Goal: Transaction & Acquisition: Purchase product/service

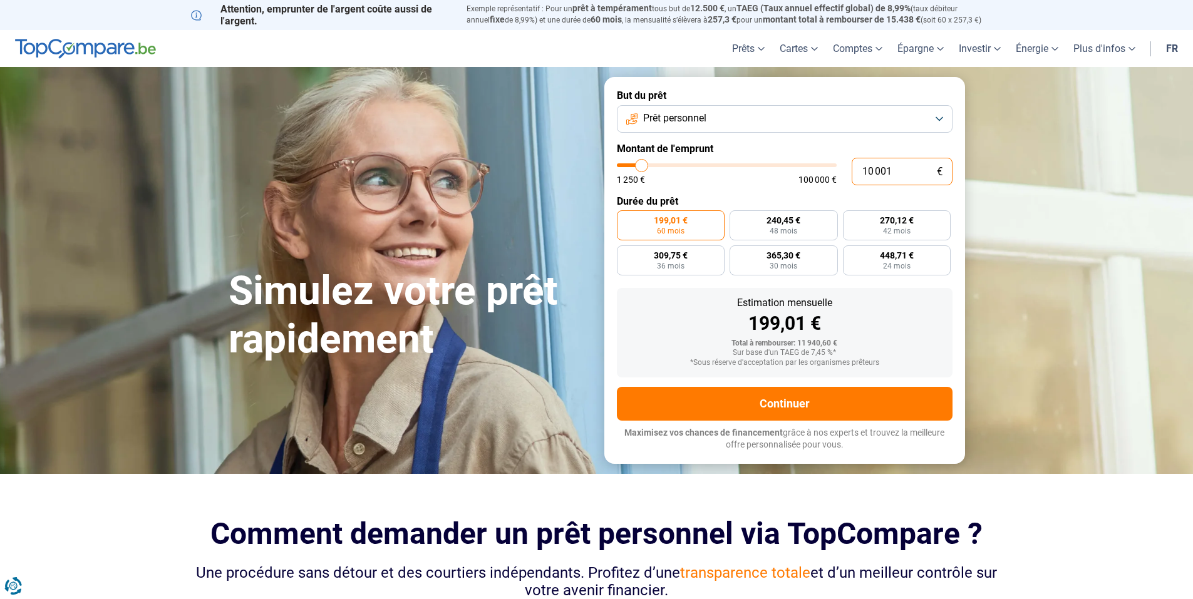
drag, startPoint x: 909, startPoint y: 170, endPoint x: 855, endPoint y: 179, distance: 54.6
click at [855, 179] on input "10 001" at bounding box center [902, 172] width 101 height 28
type input "1"
type input "1250"
type input "15"
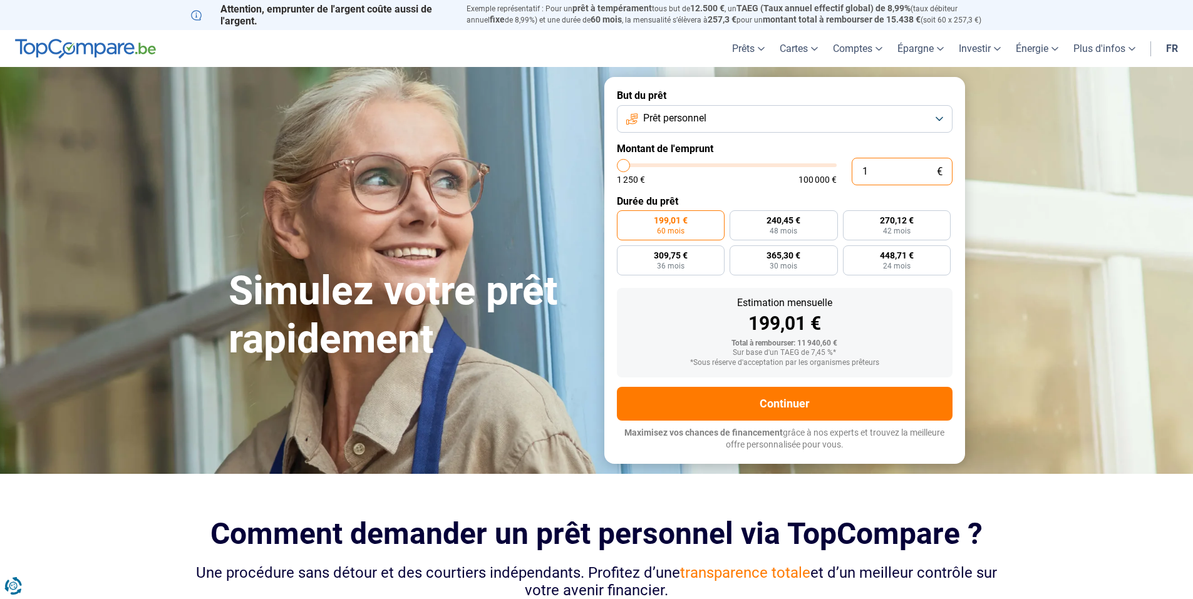
type input "1250"
type input "150"
type input "1250"
type input "1 500"
type input "1500"
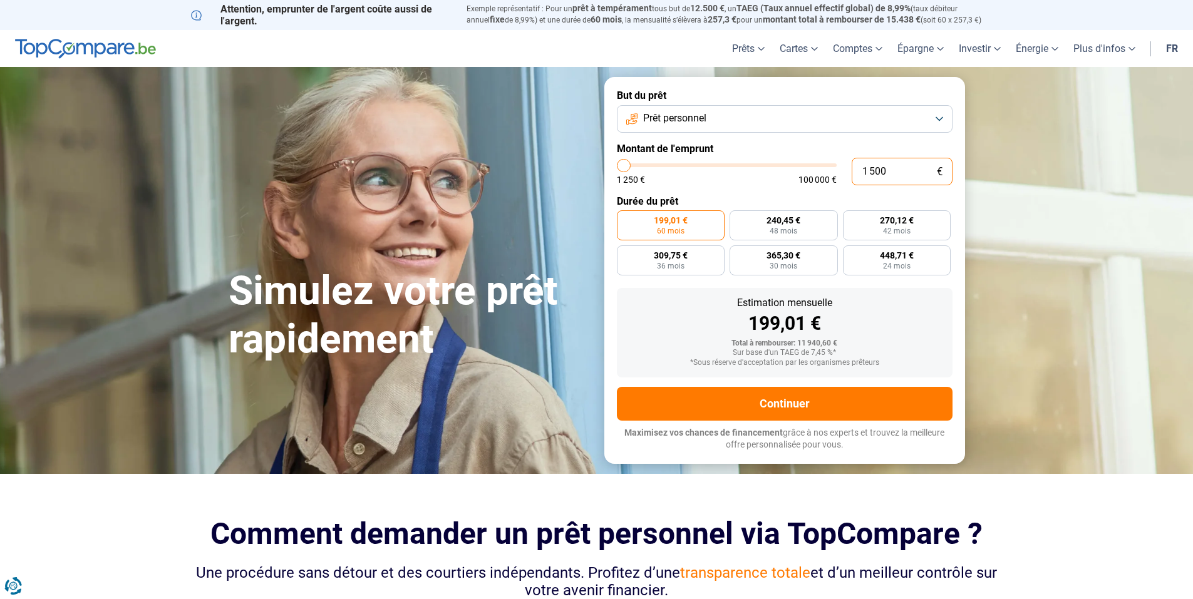
type input "15 000"
type input "15000"
type input "15 000"
click at [775, 222] on span "360,64 €" at bounding box center [783, 220] width 34 height 9
click at [738, 219] on input "360,64 € 48 mois" at bounding box center [734, 214] width 8 height 8
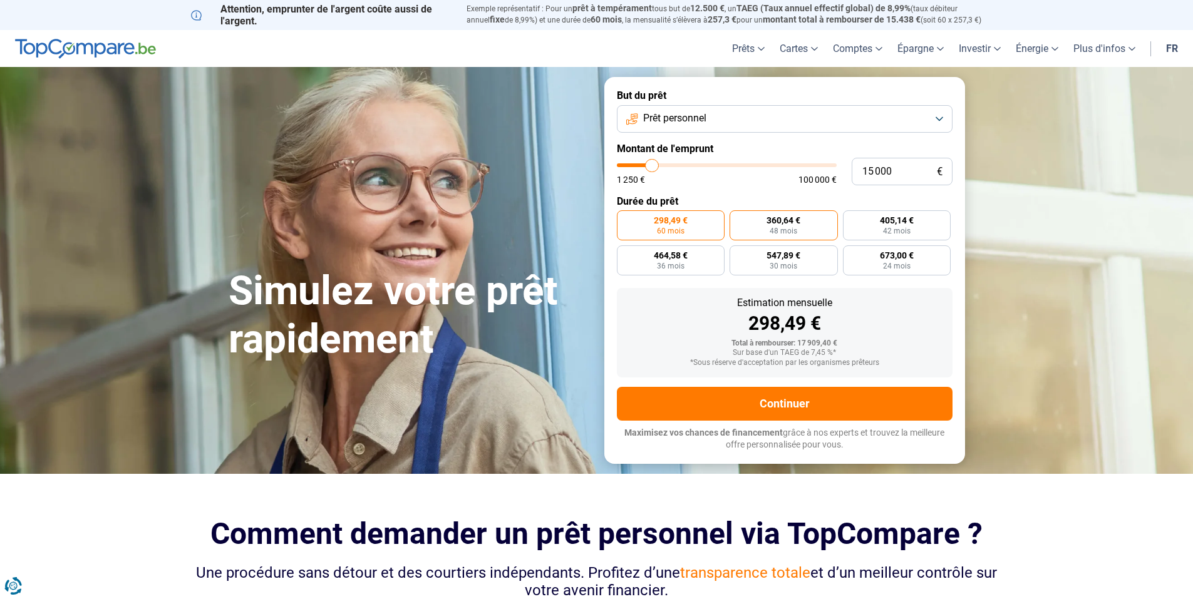
radio input "true"
click at [674, 226] on label "298,49 € 60 mois" at bounding box center [671, 225] width 108 height 30
click at [625, 219] on input "298,49 € 60 mois" at bounding box center [621, 214] width 8 height 8
radio input "true"
click at [759, 227] on label "360,64 € 48 mois" at bounding box center [784, 225] width 108 height 30
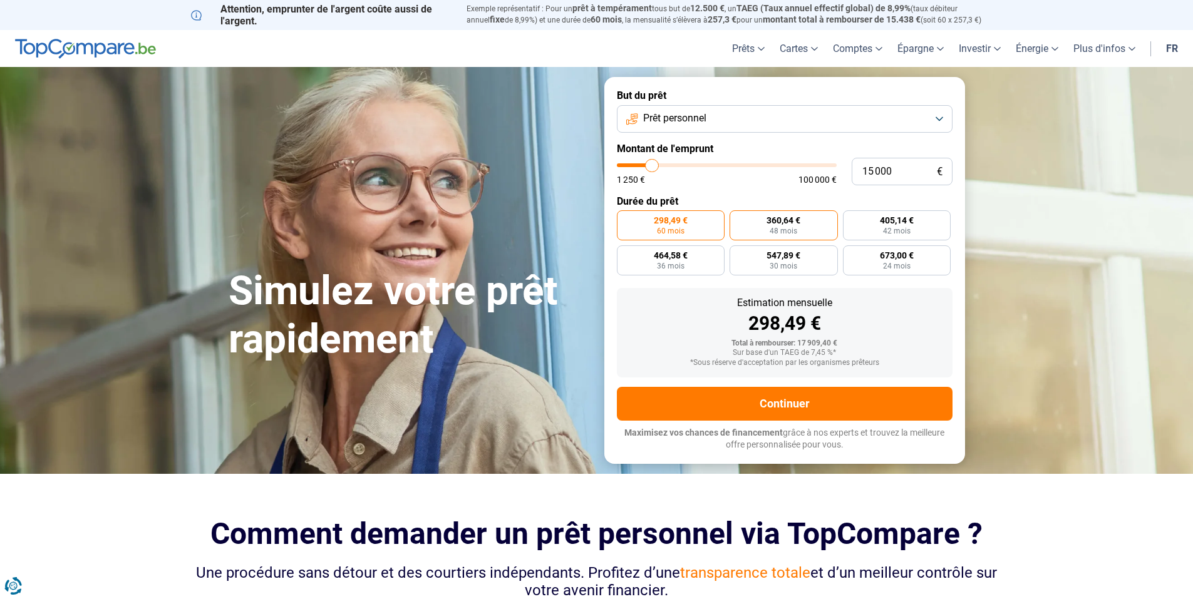
click at [738, 219] on input "360,64 € 48 mois" at bounding box center [734, 214] width 8 height 8
radio input "true"
drag, startPoint x: 869, startPoint y: 167, endPoint x: 875, endPoint y: 167, distance: 6.9
click at [875, 167] on input "15 000" at bounding box center [902, 172] width 101 height 28
type input "10 000"
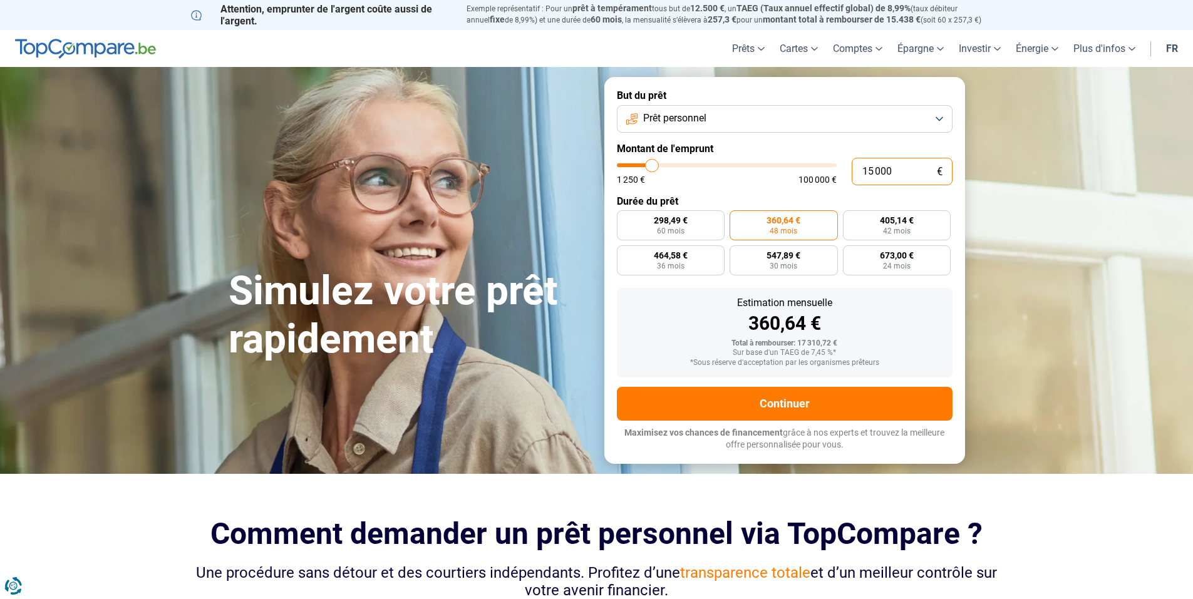
type input "10000"
type input "10 000"
click at [929, 308] on div "Estimation mensuelle 240,42 €" at bounding box center [785, 315] width 316 height 35
click at [920, 224] on label "309,72 € 36 mois" at bounding box center [897, 225] width 108 height 30
click at [851, 219] on input "309,72 € 36 mois" at bounding box center [847, 214] width 8 height 8
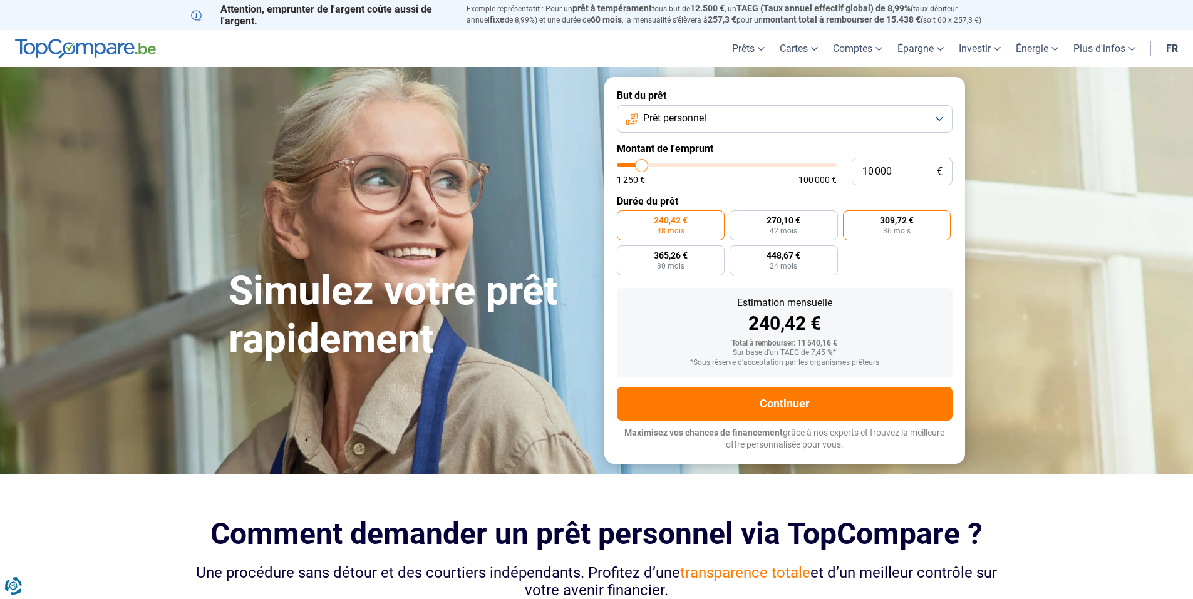
radio input "true"
click at [785, 225] on span "270,10 €" at bounding box center [783, 220] width 34 height 9
click at [738, 219] on input "270,10 € 42 mois" at bounding box center [734, 214] width 8 height 8
radio input "true"
click at [931, 224] on label "309,72 € 36 mois" at bounding box center [897, 225] width 108 height 30
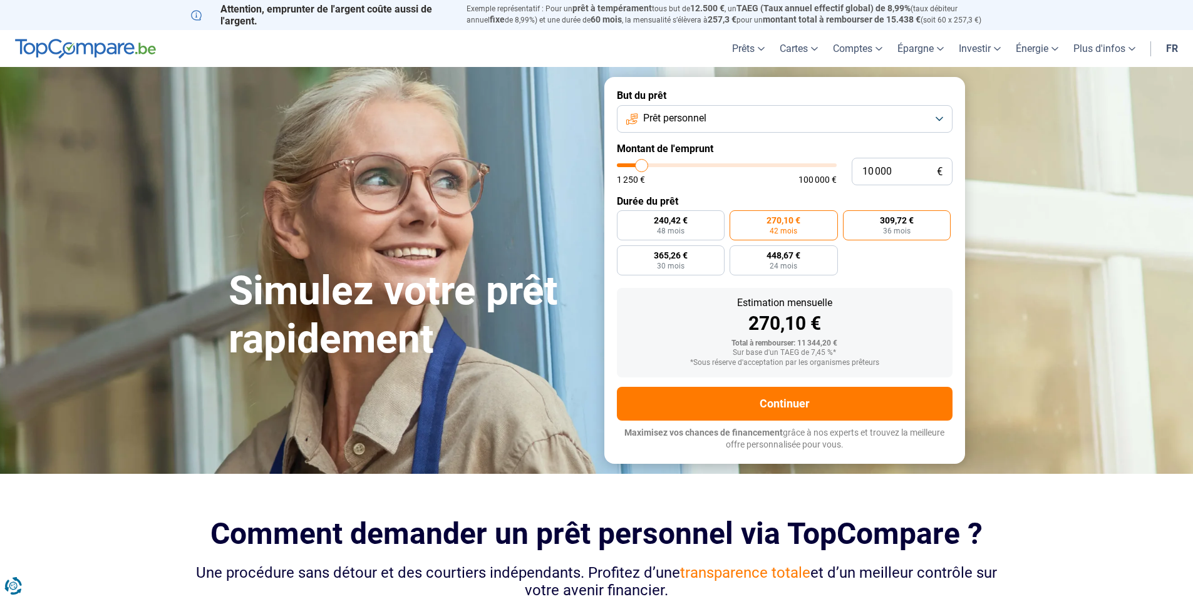
click at [851, 219] on input "309,72 € 36 mois" at bounding box center [847, 214] width 8 height 8
radio input "true"
click at [825, 227] on label "270,10 € 42 mois" at bounding box center [784, 225] width 108 height 30
click at [738, 219] on input "270,10 € 42 mois" at bounding box center [734, 214] width 8 height 8
radio input "true"
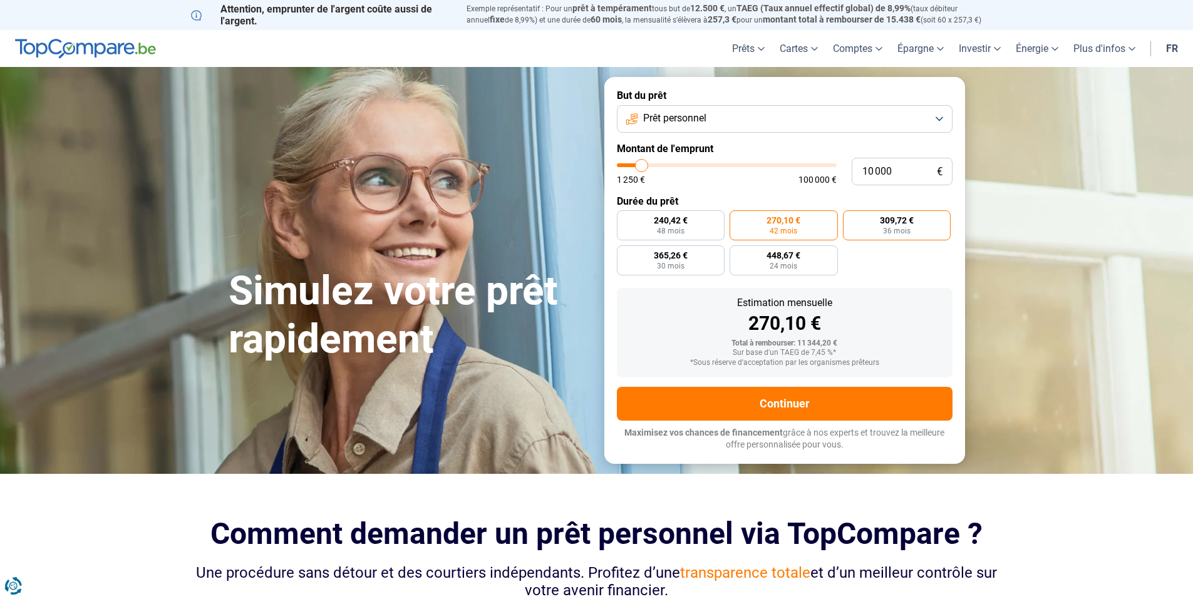
click at [880, 224] on span "309,72 €" at bounding box center [897, 220] width 34 height 9
click at [851, 219] on input "309,72 € 36 mois" at bounding box center [847, 214] width 8 height 8
radio input "true"
drag, startPoint x: 864, startPoint y: 162, endPoint x: 879, endPoint y: 162, distance: 15.0
click at [879, 162] on input "10 000" at bounding box center [902, 172] width 101 height 28
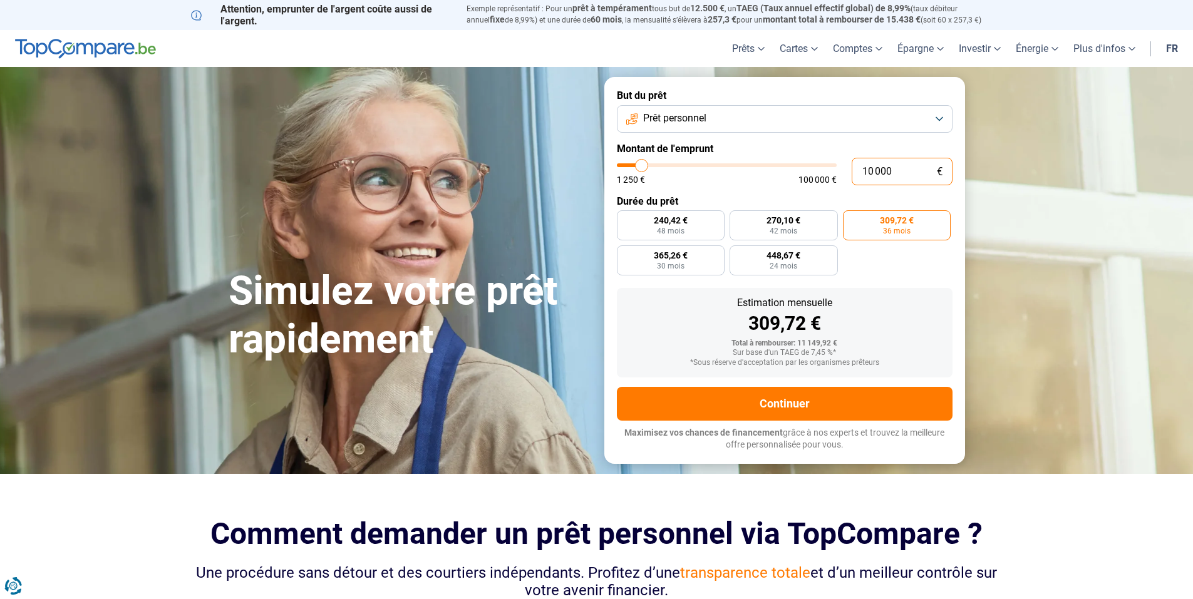
type input "100"
type input "1250"
type input "1 200"
type input "1250"
type input "12 005"
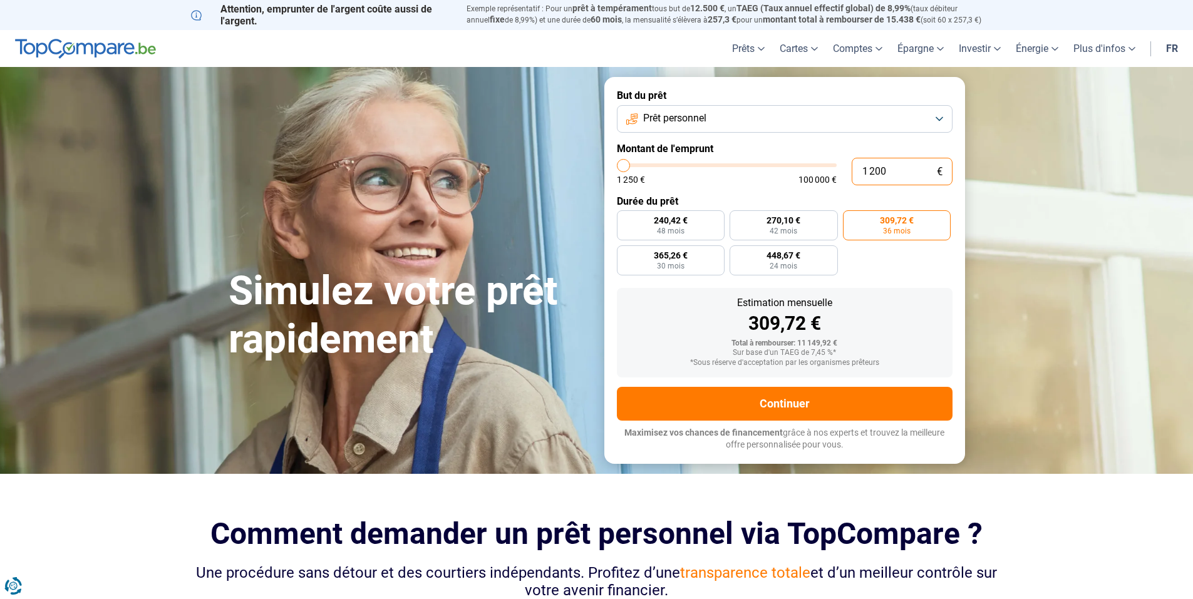
type input "12000"
type input "1 200"
type input "1250"
type input "120"
type input "1250"
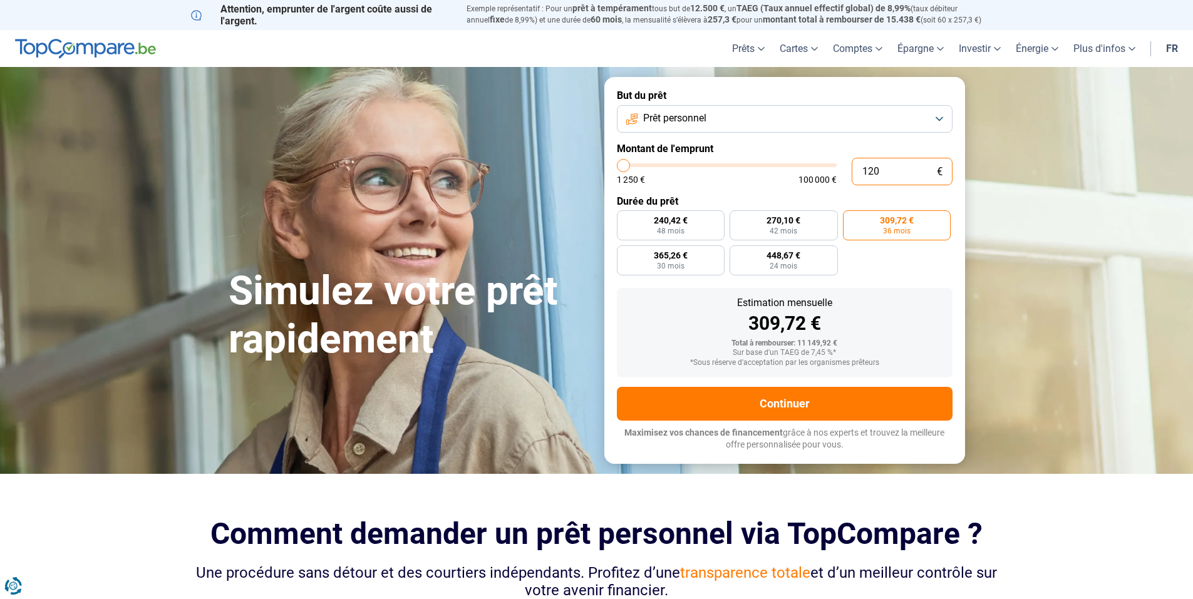
type input "12"
type input "1250"
type input "125"
type input "1250"
type input "12 500"
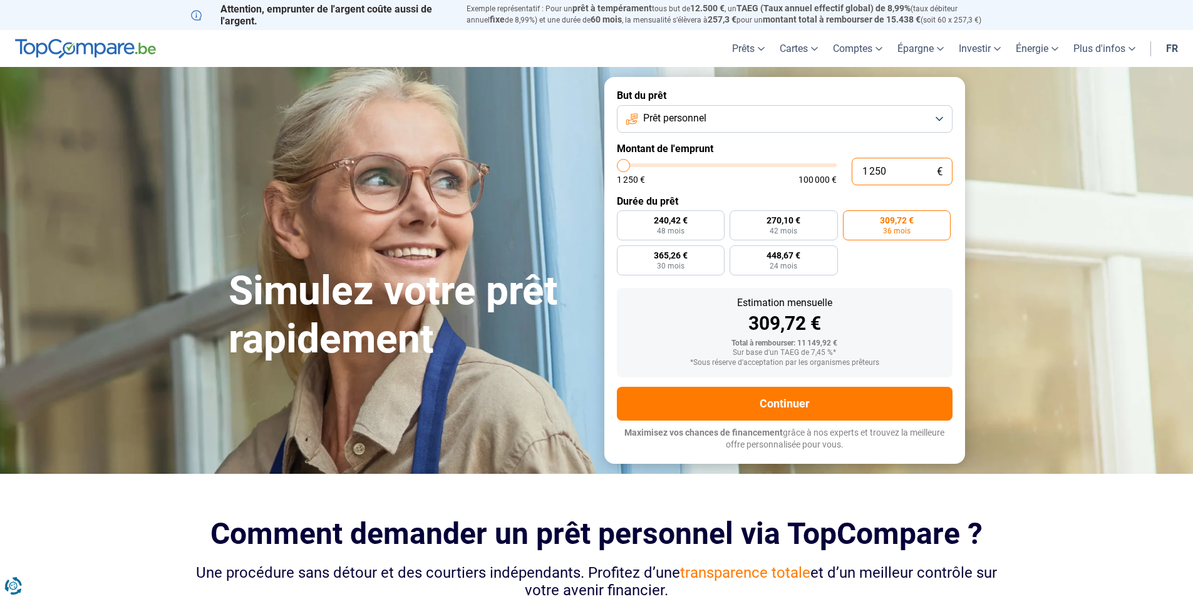
type input "12500"
radio input "false"
type input "12 500"
click at [885, 287] on form "But du prêt Prêt personnel Montant de l'emprunt 12 500 € 1 250 € 100 000 € Duré…" at bounding box center [784, 270] width 361 height 386
click at [796, 226] on label "300,53 € 48 mois" at bounding box center [784, 225] width 108 height 30
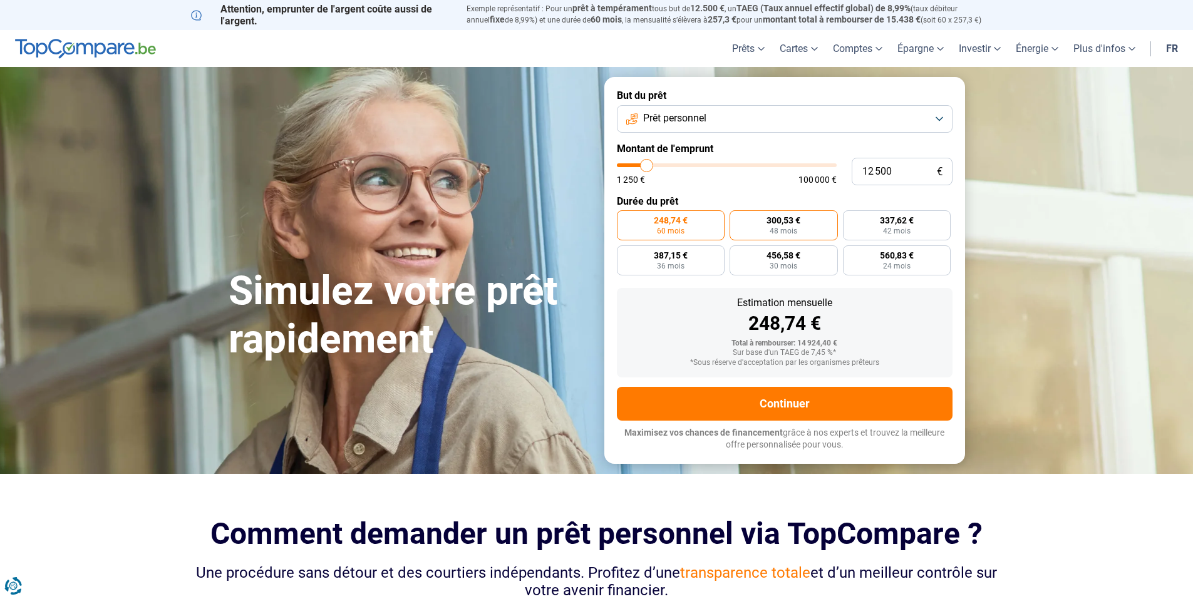
click at [738, 219] on input "300,53 € 48 mois" at bounding box center [734, 214] width 8 height 8
radio input "true"
click at [644, 262] on label "387,15 € 36 mois" at bounding box center [671, 260] width 108 height 30
click at [625, 254] on input "387,15 € 36 mois" at bounding box center [621, 249] width 8 height 8
radio input "true"
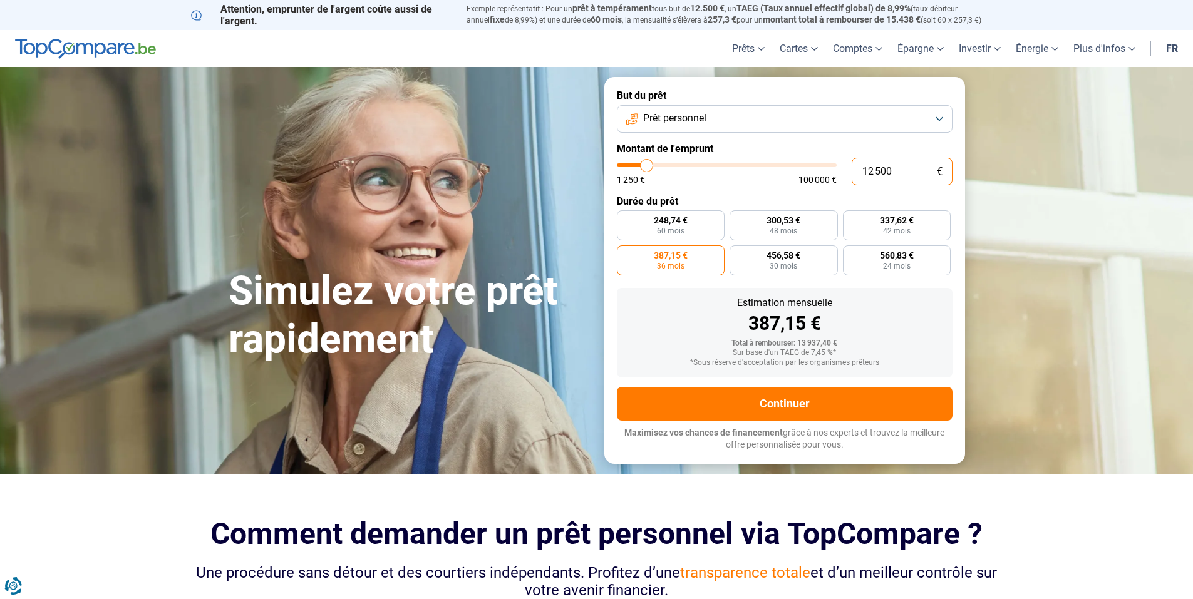
drag, startPoint x: 869, startPoint y: 170, endPoint x: 880, endPoint y: 171, distance: 11.9
click at [880, 171] on input "12 500" at bounding box center [902, 172] width 101 height 28
type input "1 000"
type input "1250"
type input "10 000"
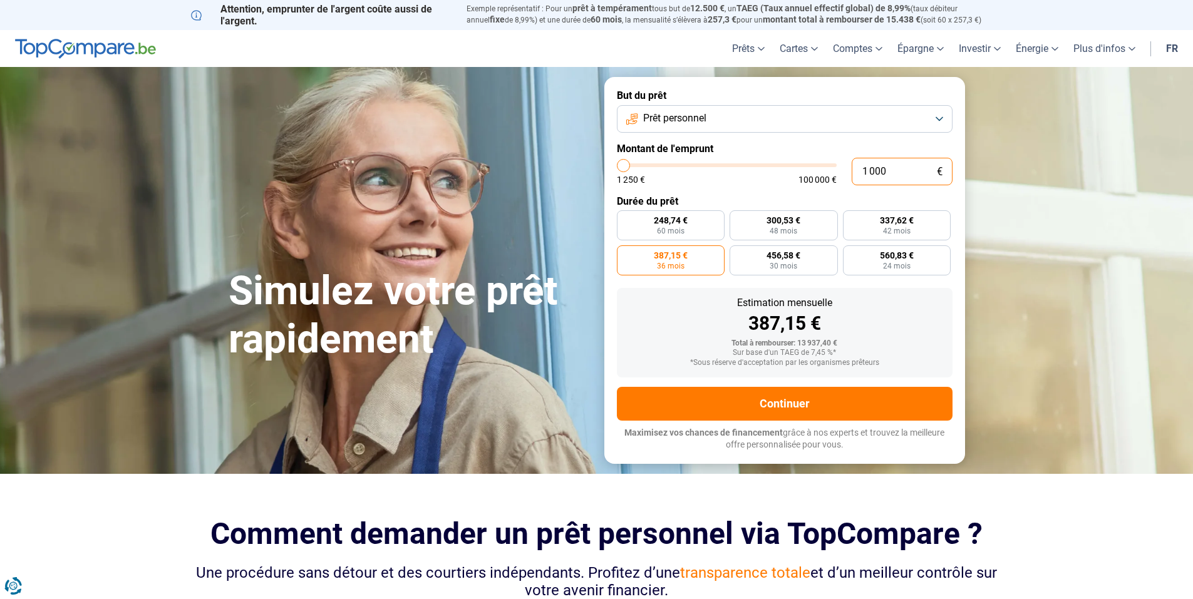
type input "10000"
radio input "true"
type input "10 000"
click at [920, 230] on label "309,72 € 36 mois" at bounding box center [897, 225] width 108 height 30
click at [851, 219] on input "309,72 € 36 mois" at bounding box center [847, 214] width 8 height 8
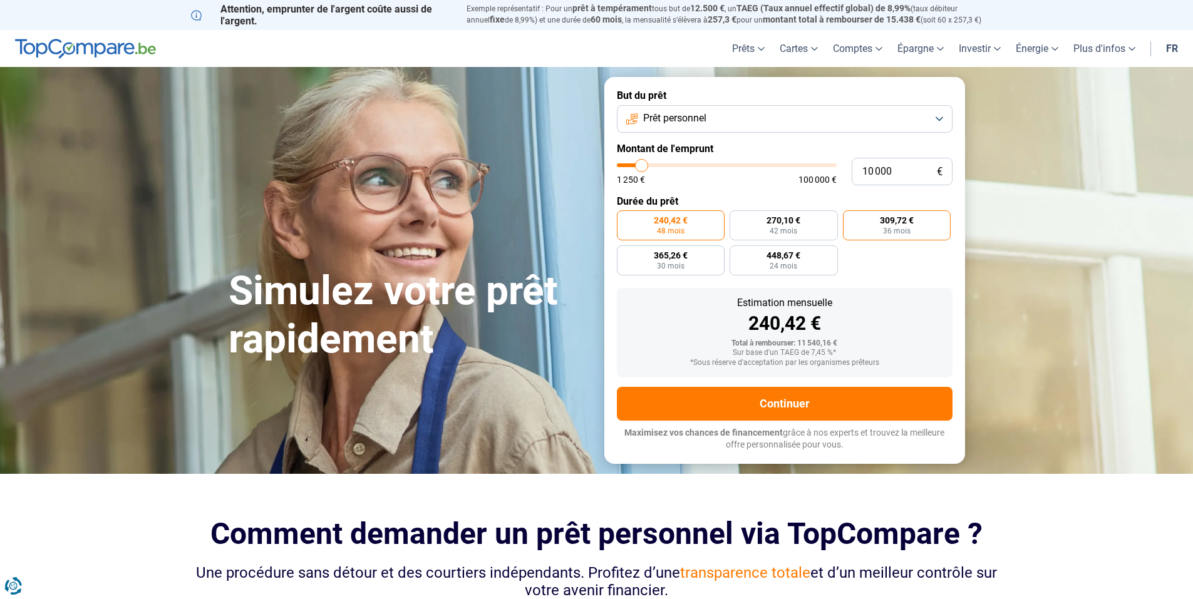
radio input "true"
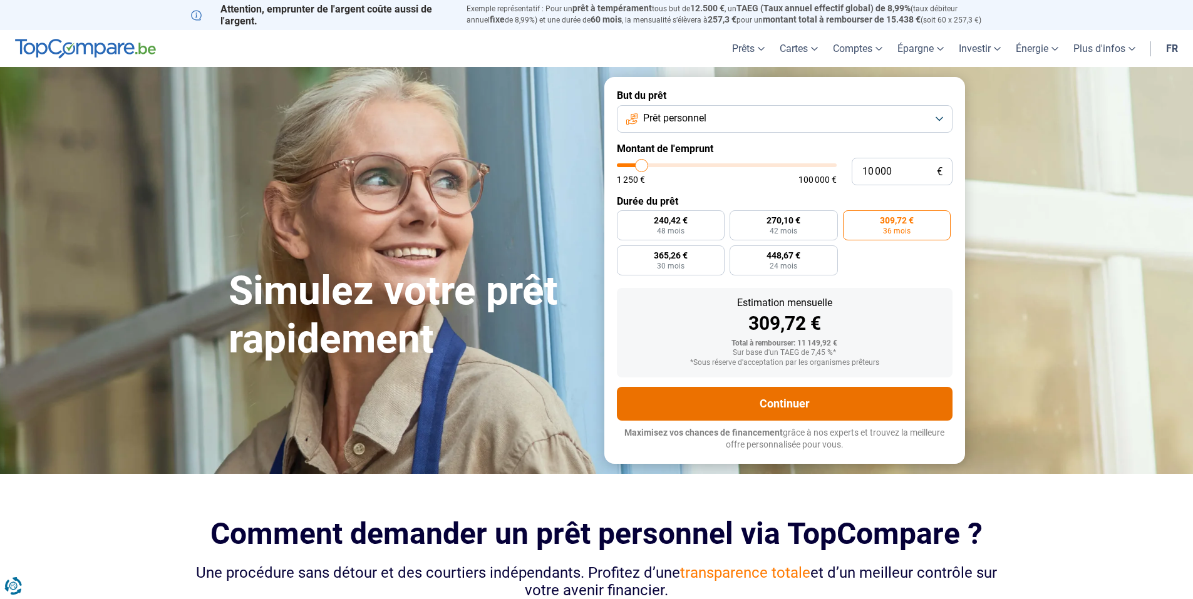
click at [765, 400] on button "Continuer" at bounding box center [785, 404] width 336 height 34
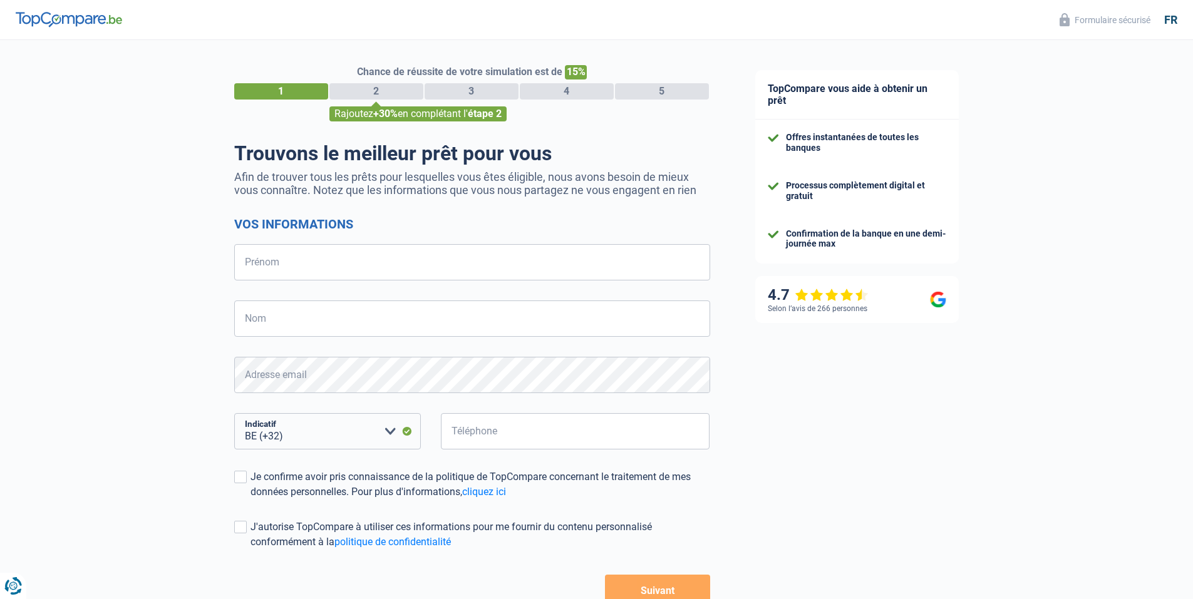
select select "32"
